Goal: Task Accomplishment & Management: Complete application form

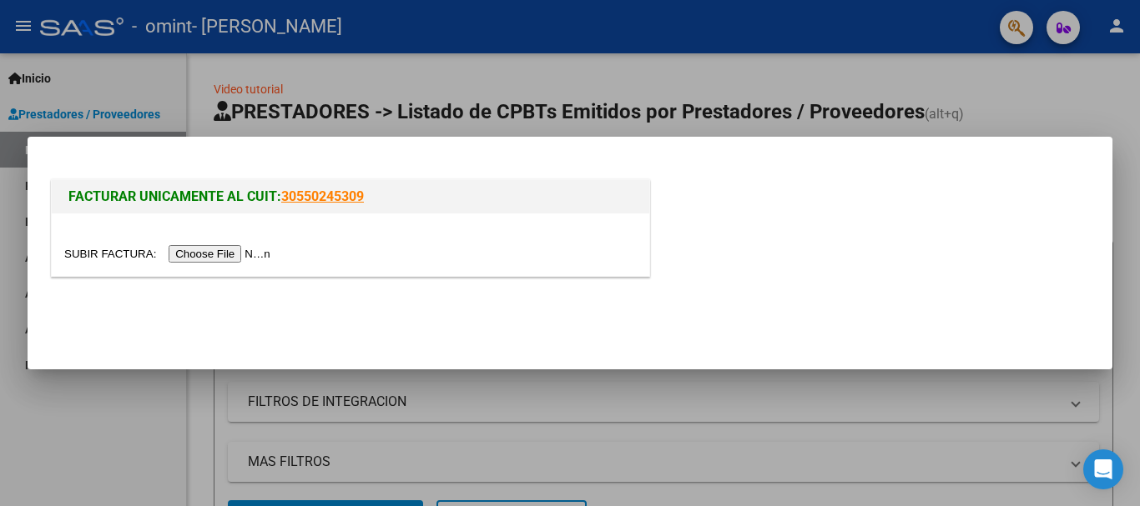
click at [244, 258] on input "file" at bounding box center [169, 254] width 211 height 18
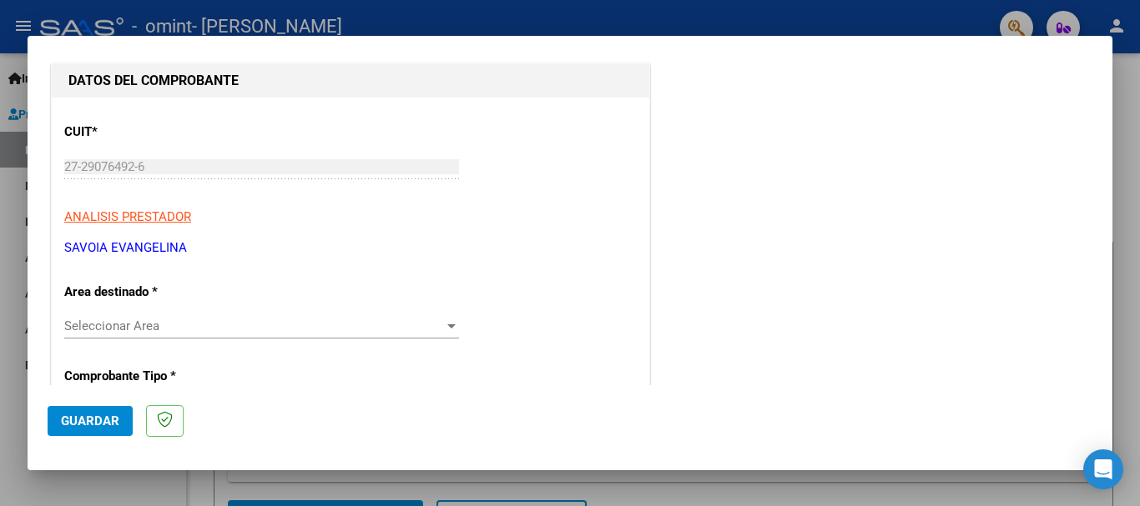
scroll to position [170, 0]
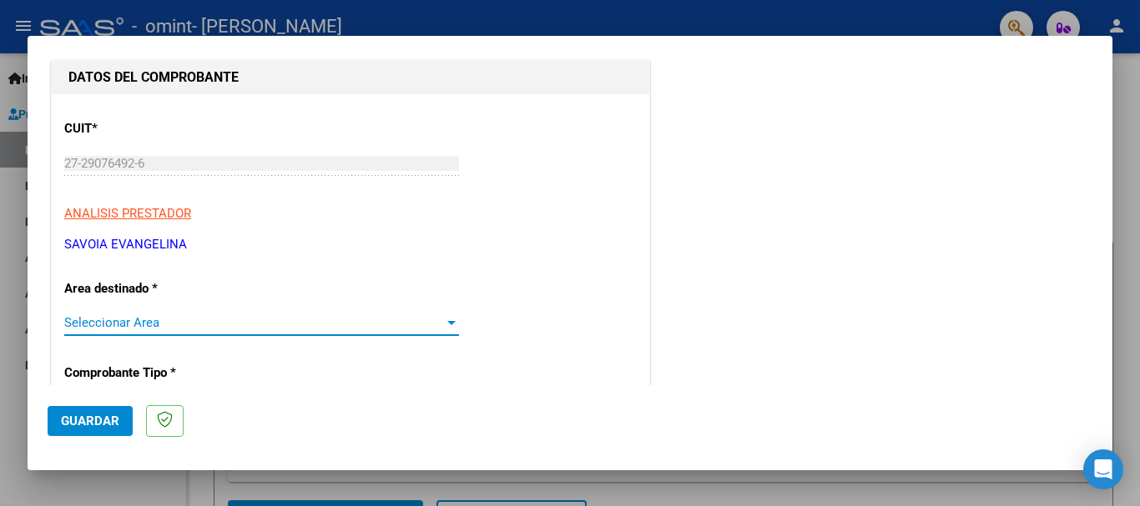
click at [348, 319] on span "Seleccionar Area" at bounding box center [254, 322] width 380 height 15
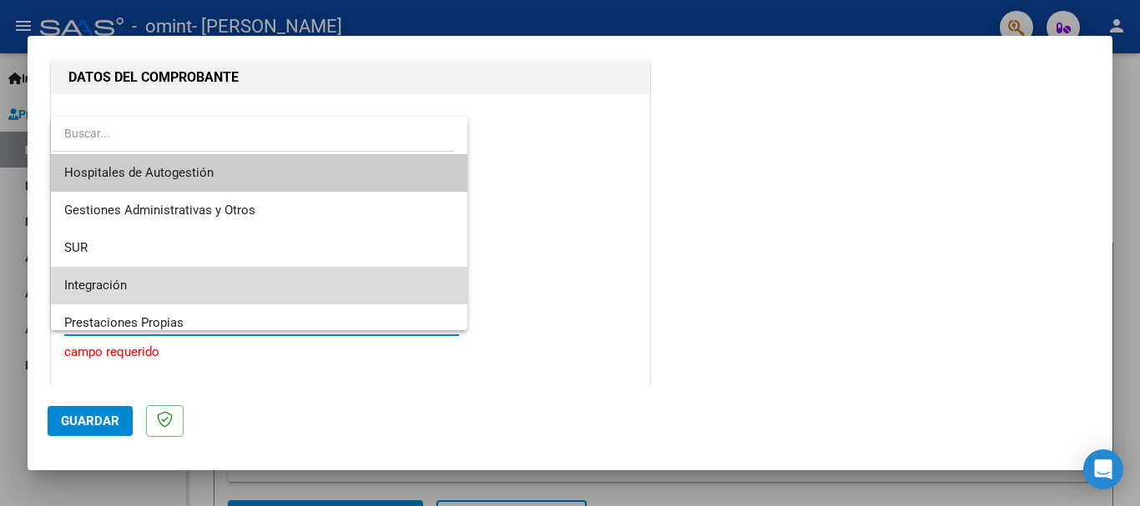
click at [392, 275] on span "Integración" at bounding box center [259, 286] width 390 height 38
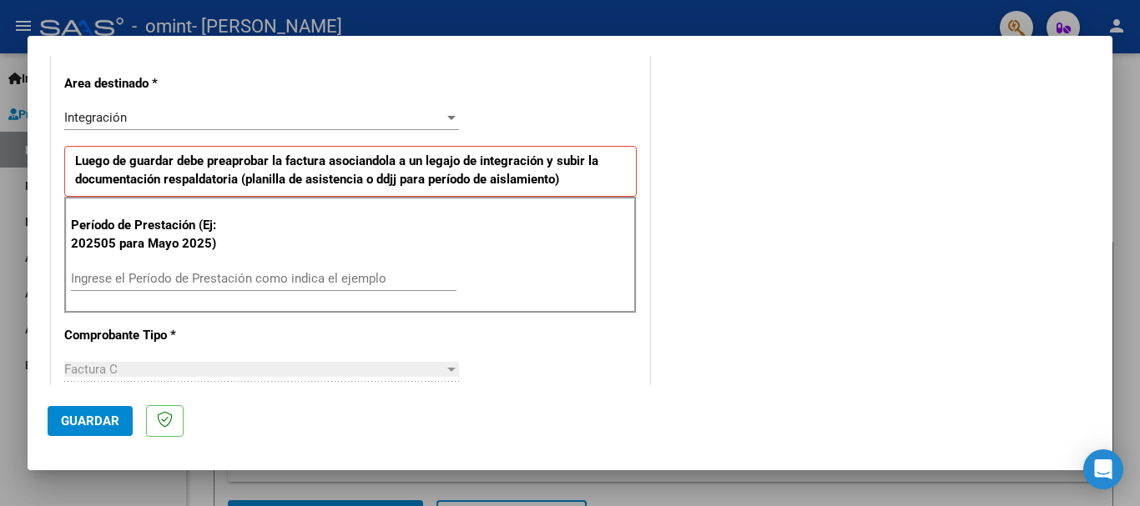
scroll to position [420, 0]
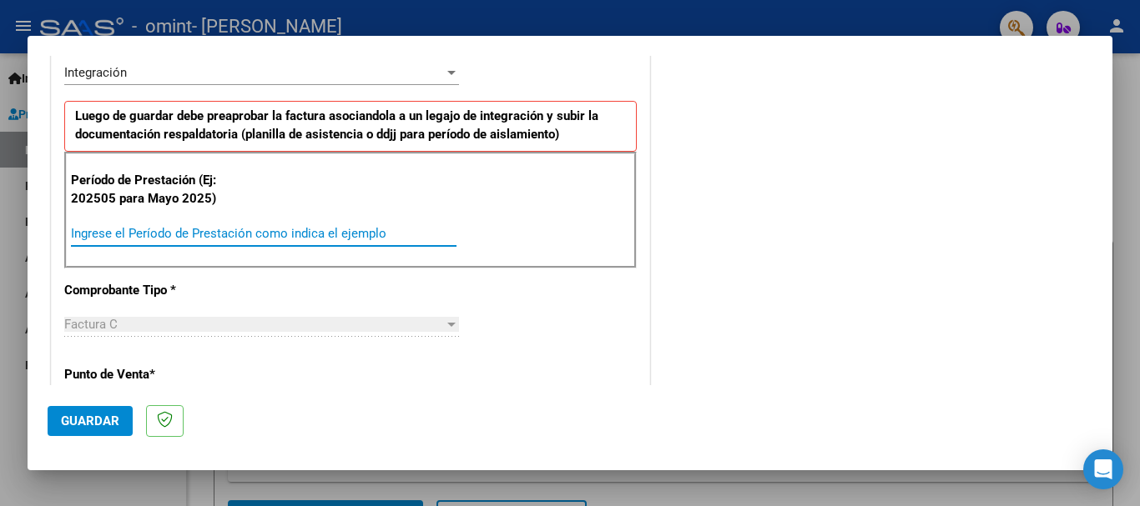
click at [226, 227] on input "Ingrese el Período de Prestación como indica el ejemplo" at bounding box center [263, 233] width 385 height 15
type input "202509"
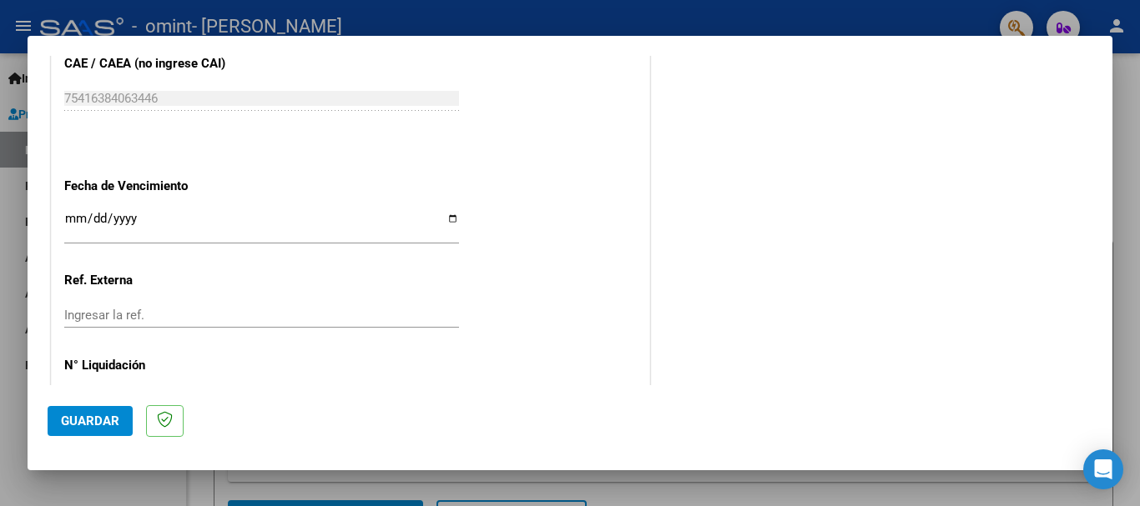
scroll to position [1139, 0]
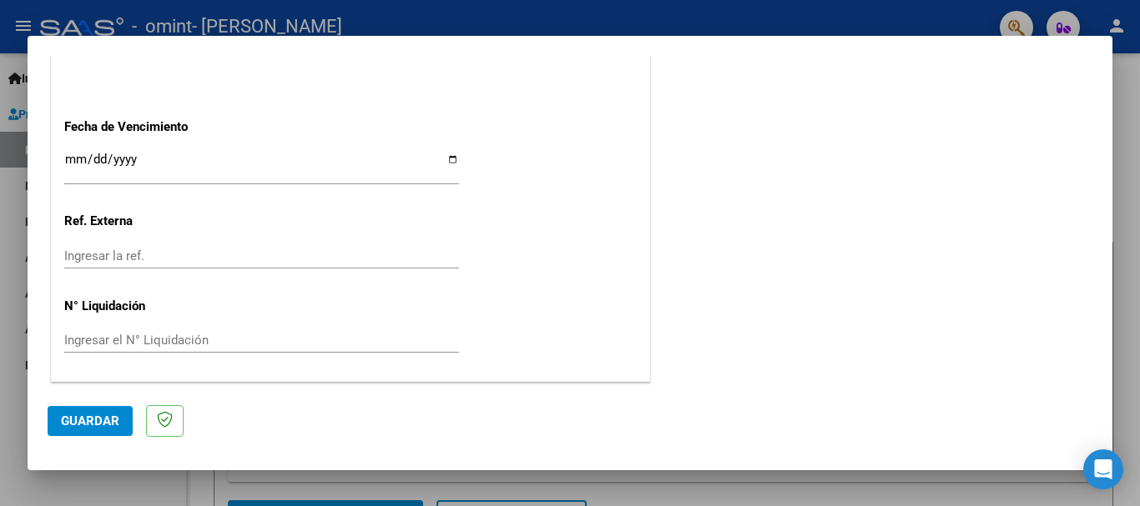
click at [110, 426] on span "Guardar" at bounding box center [90, 421] width 58 height 15
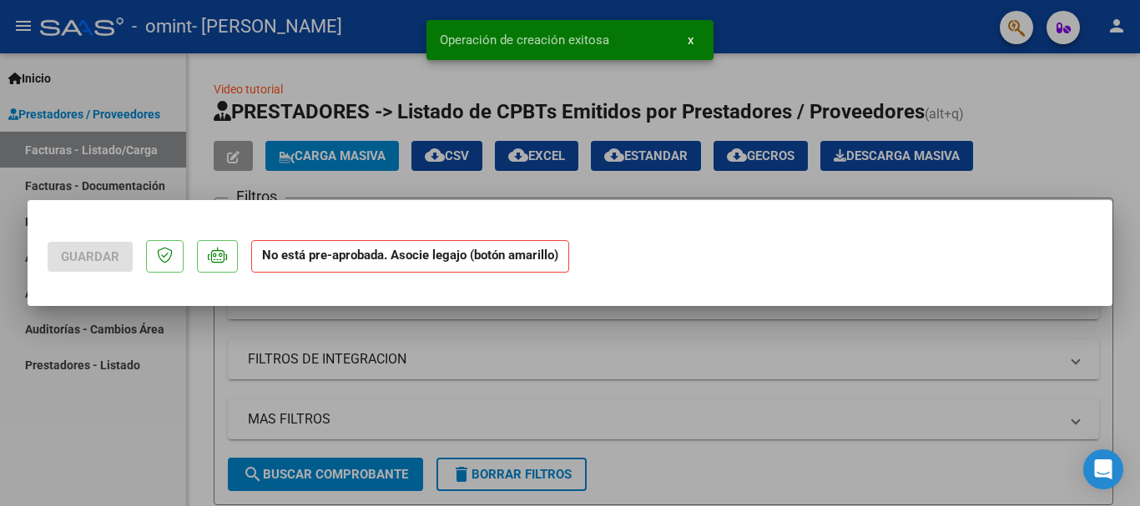
scroll to position [0, 0]
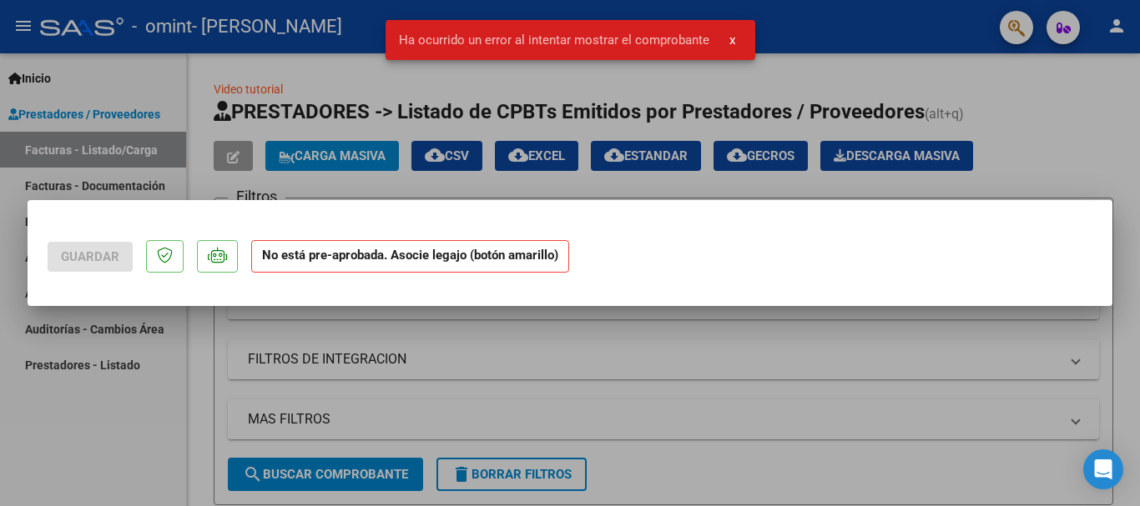
click at [327, 269] on strong "No está pre-aprobada. Asocie legajo (botón amarillo)" at bounding box center [410, 256] width 318 height 33
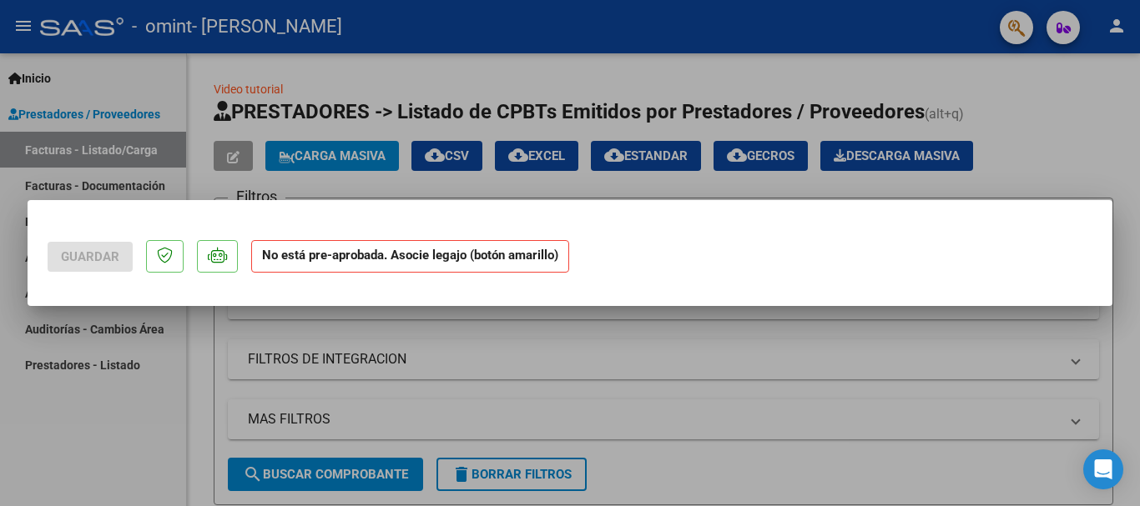
click at [360, 253] on strong "No está pre-aprobada. Asocie legajo (botón amarillo)" at bounding box center [410, 256] width 318 height 33
click at [141, 465] on div at bounding box center [570, 253] width 1140 height 506
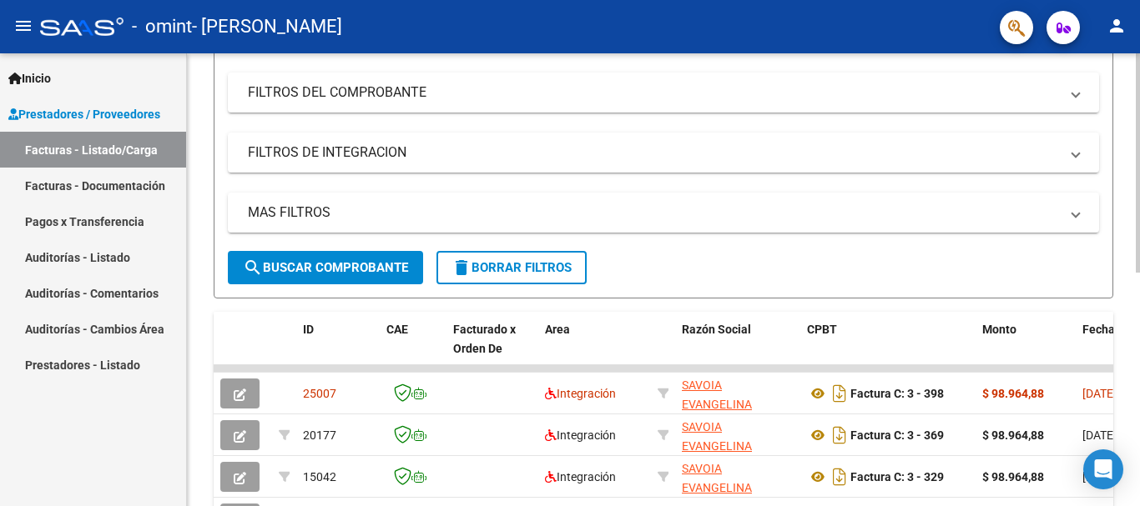
scroll to position [253, 0]
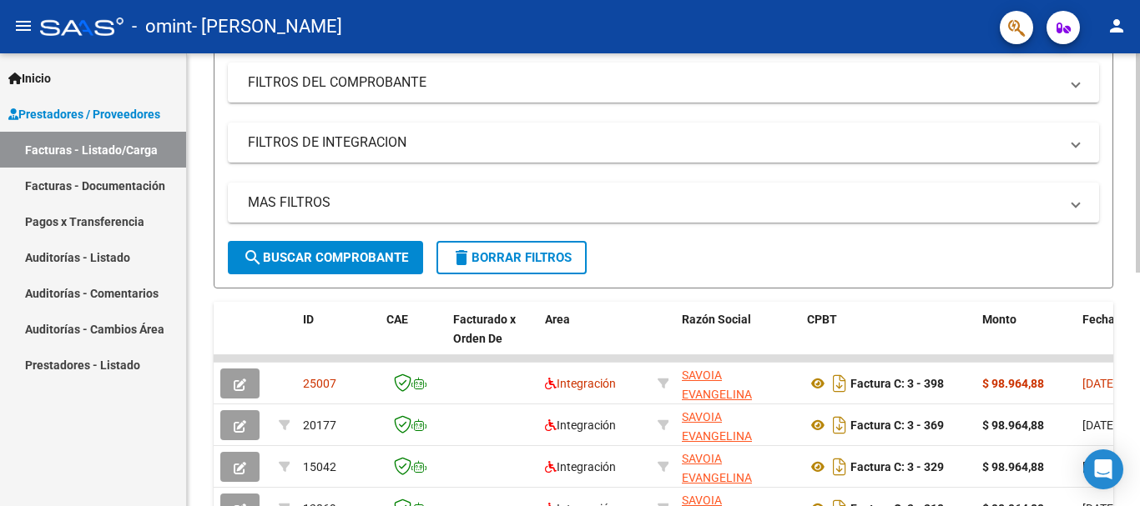
click at [1134, 295] on div "Video tutorial PRESTADORES -> Listado de CPBTs Emitidos por Prestadores / Prove…" at bounding box center [665, 254] width 957 height 920
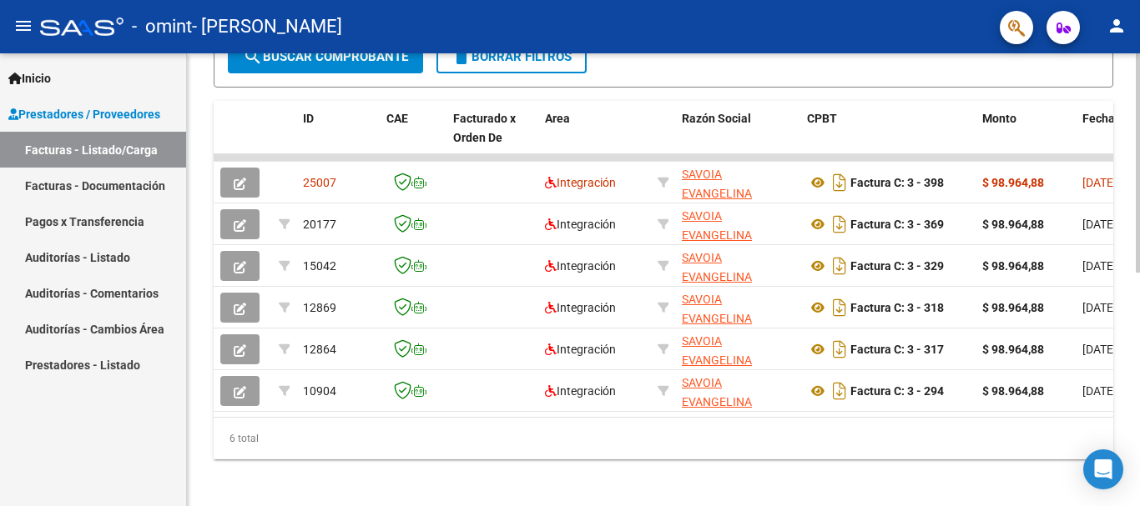
scroll to position [467, 0]
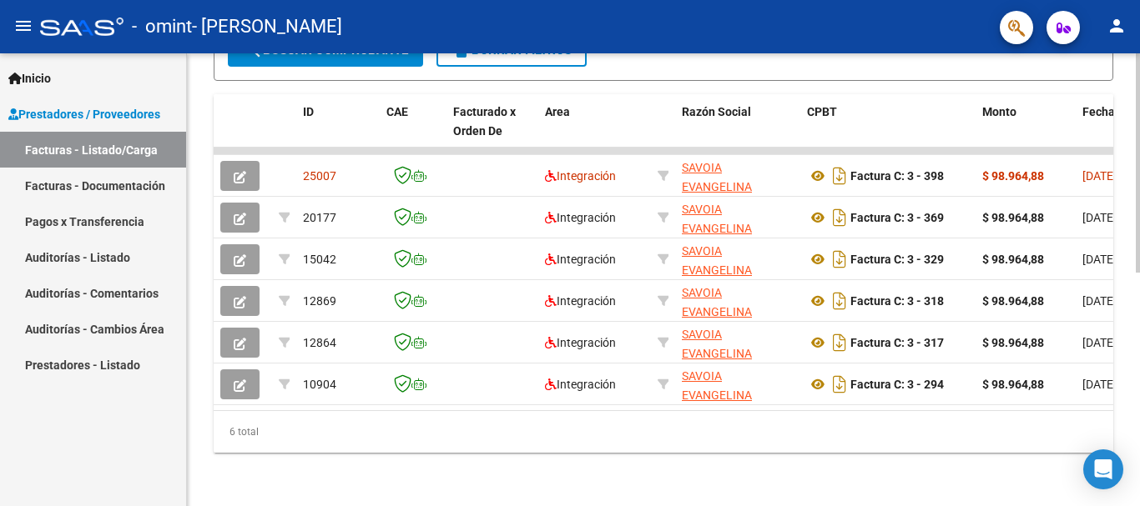
click at [1135, 347] on div "Video tutorial PRESTADORES -> Listado de CPBTs Emitidos por Prestadores / Prove…" at bounding box center [665, 46] width 957 height 920
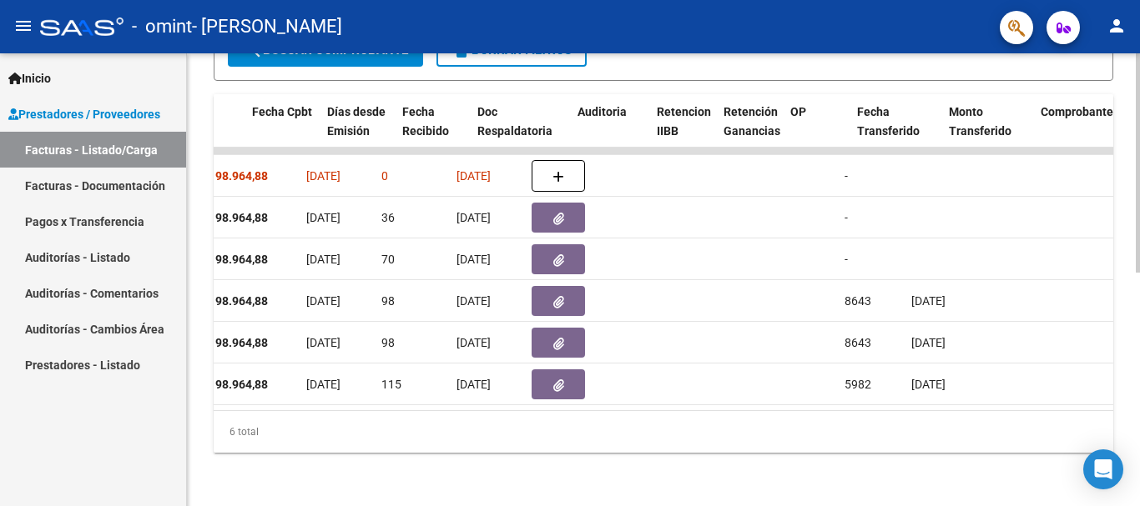
scroll to position [0, 911]
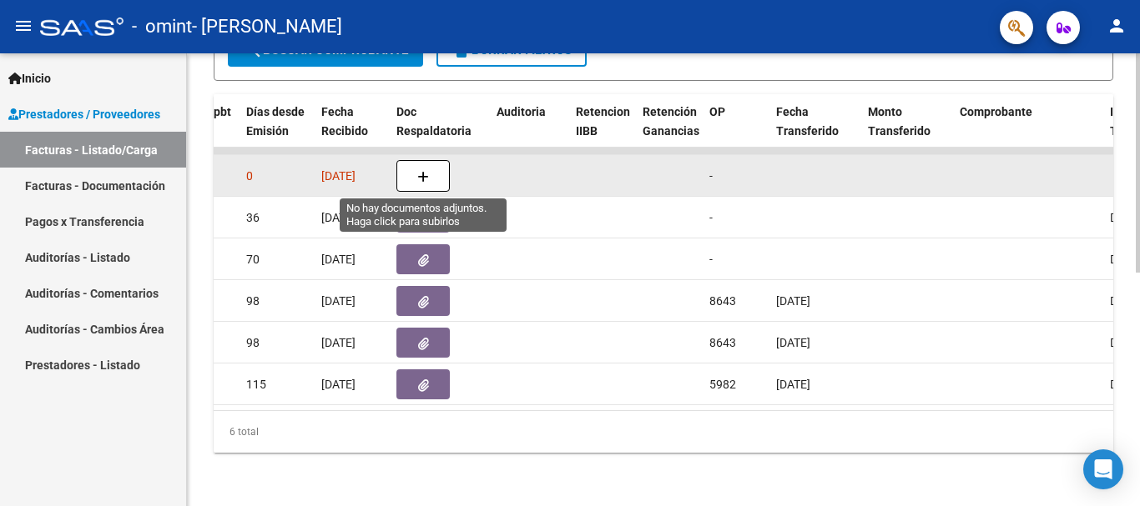
click at [428, 183] on icon "button" at bounding box center [423, 177] width 12 height 13
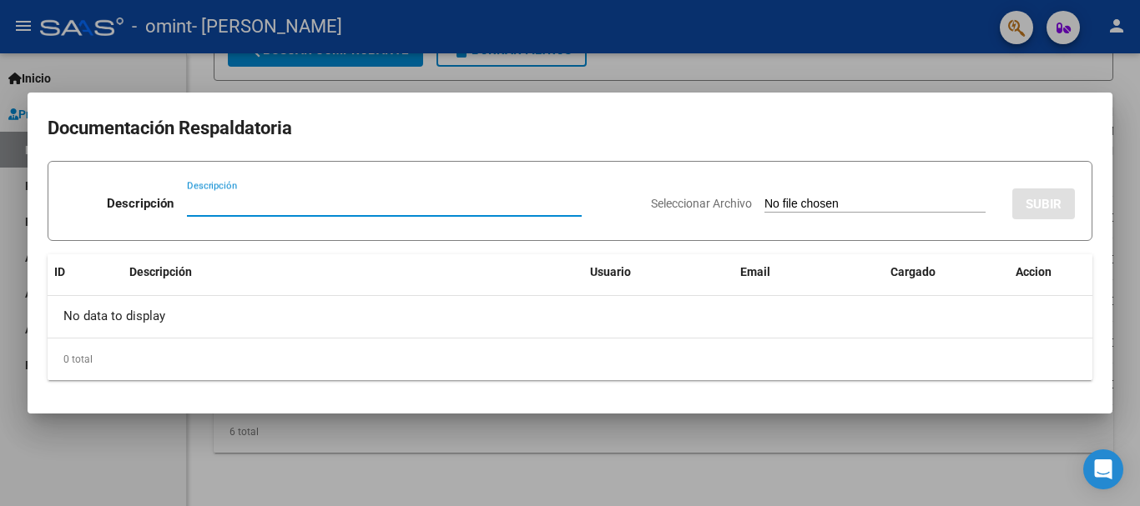
click at [498, 211] on input "Descripción" at bounding box center [384, 203] width 395 height 15
type input "PLANILLA"
click at [888, 203] on input "Seleccionar Archivo" at bounding box center [874, 205] width 221 height 16
type input "C:\fakepath\psicologia planilla.pdf"
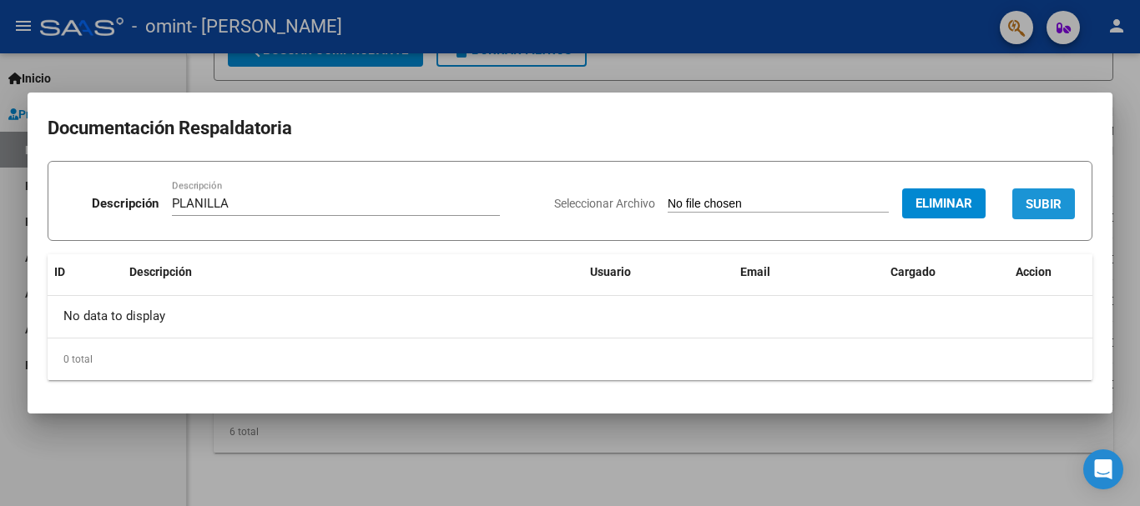
click at [1020, 197] on button "SUBIR" at bounding box center [1043, 204] width 63 height 31
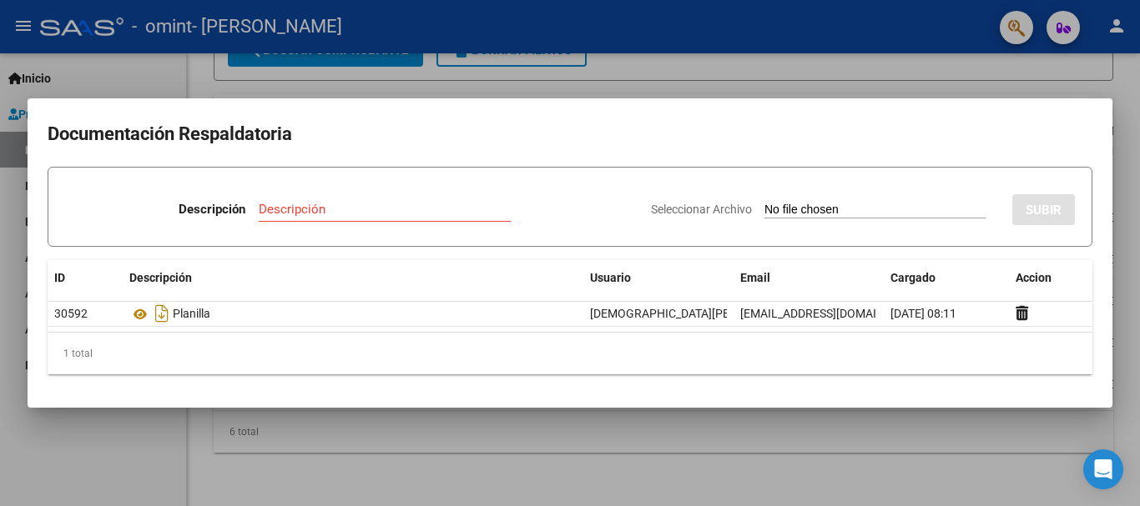
click at [775, 418] on div at bounding box center [570, 253] width 1140 height 506
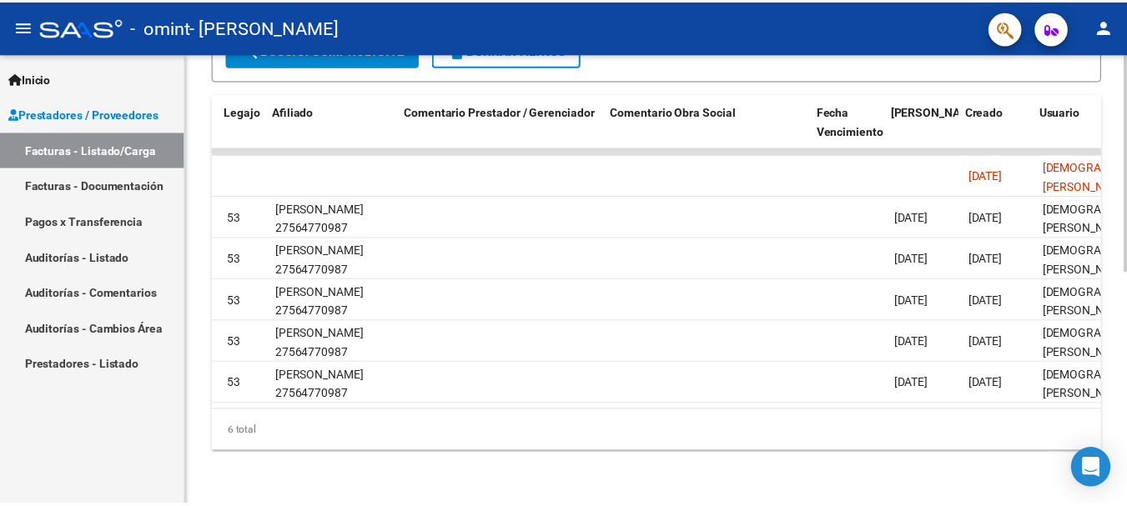
scroll to position [0, 2507]
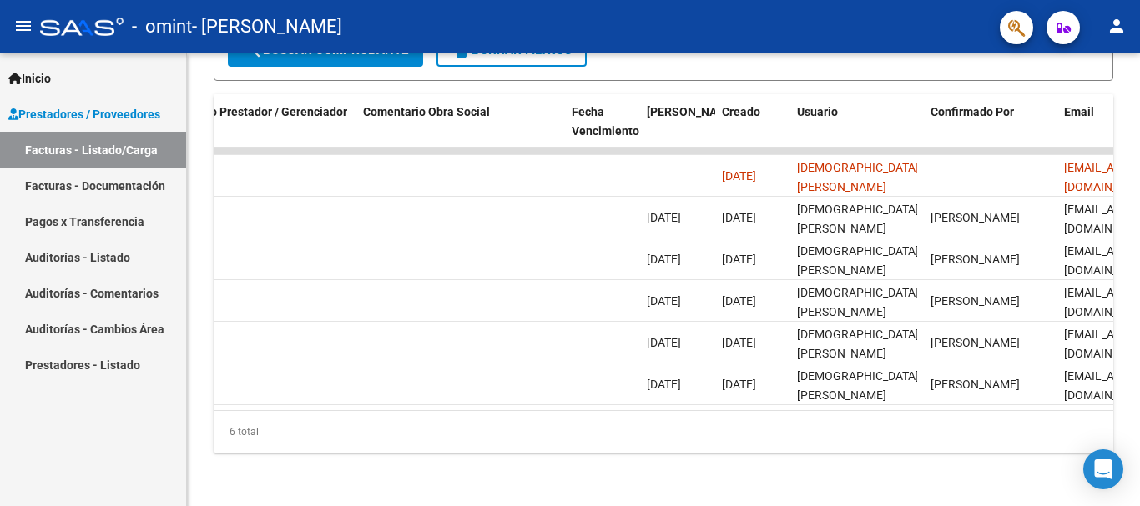
click at [1118, 28] on mat-icon "person" at bounding box center [1116, 26] width 20 height 20
click at [1045, 119] on button "exit_to_app Salir" at bounding box center [1082, 110] width 102 height 40
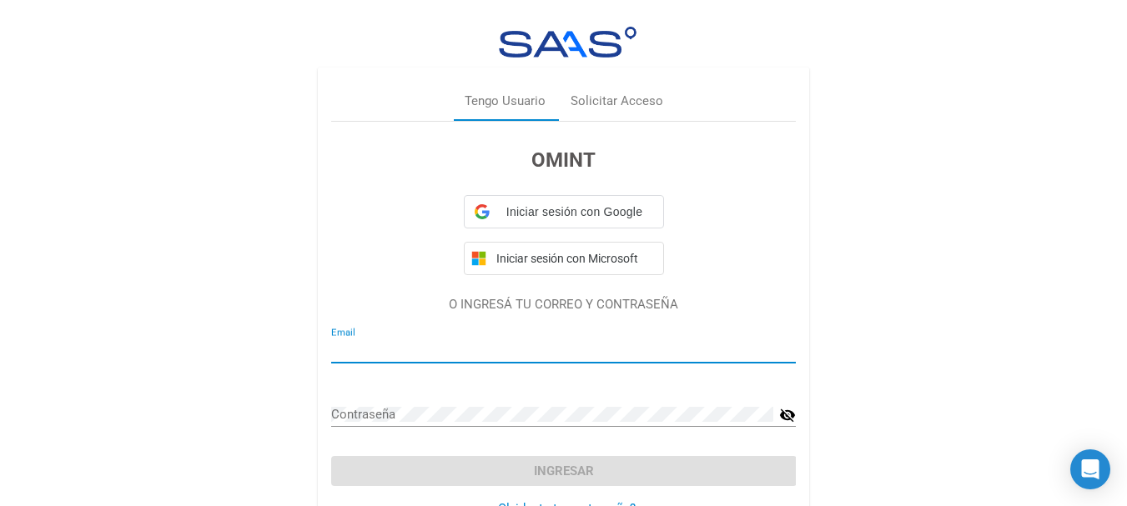
type input "[EMAIL_ADDRESS][DOMAIN_NAME]"
